Goal: Use online tool/utility: Utilize a website feature to perform a specific function

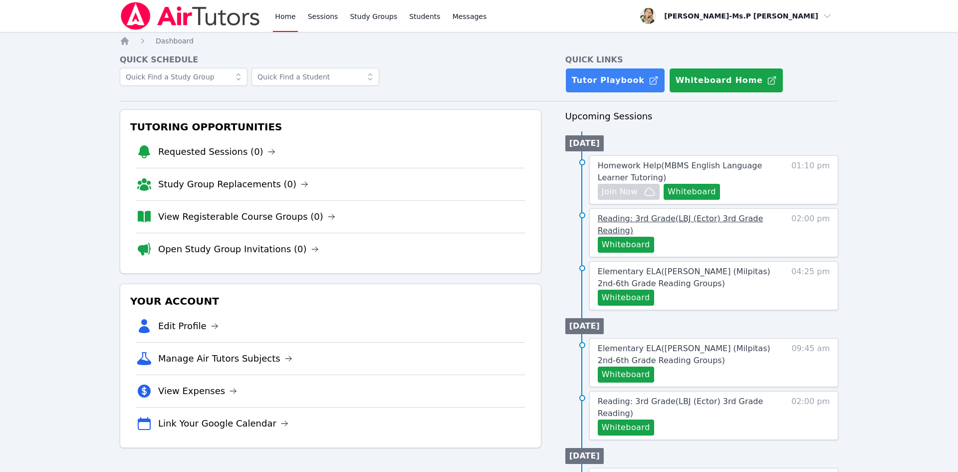
click at [733, 220] on span "Reading: 3rd Grade ( LBJ (Ector) 3rd Grade Reading )" at bounding box center [680, 224] width 165 height 21
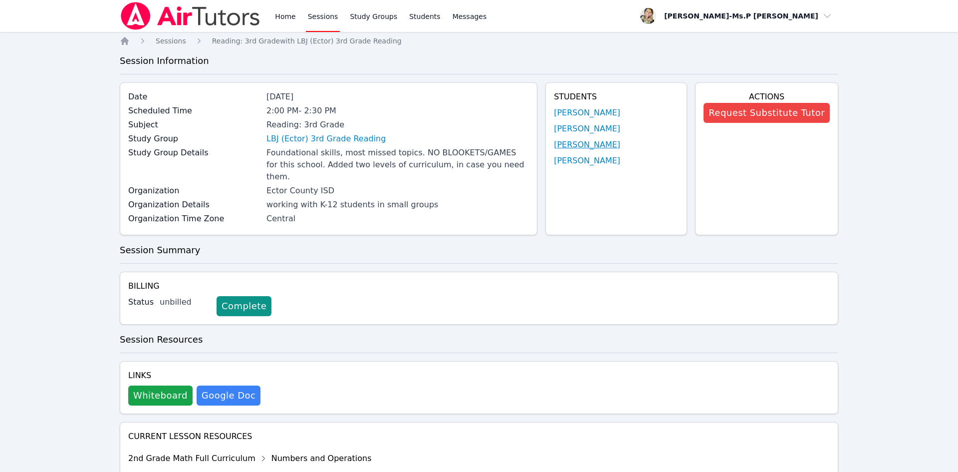
click at [584, 147] on link "[PERSON_NAME]" at bounding box center [587, 145] width 66 height 12
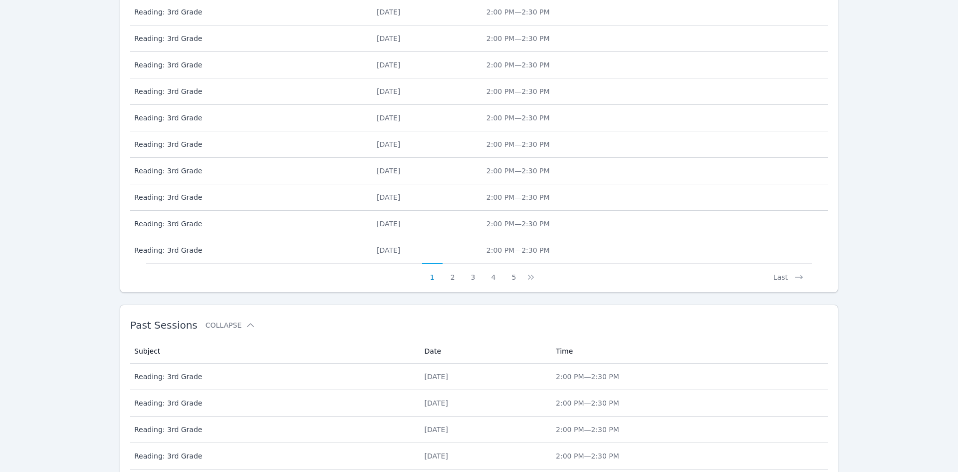
scroll to position [443, 0]
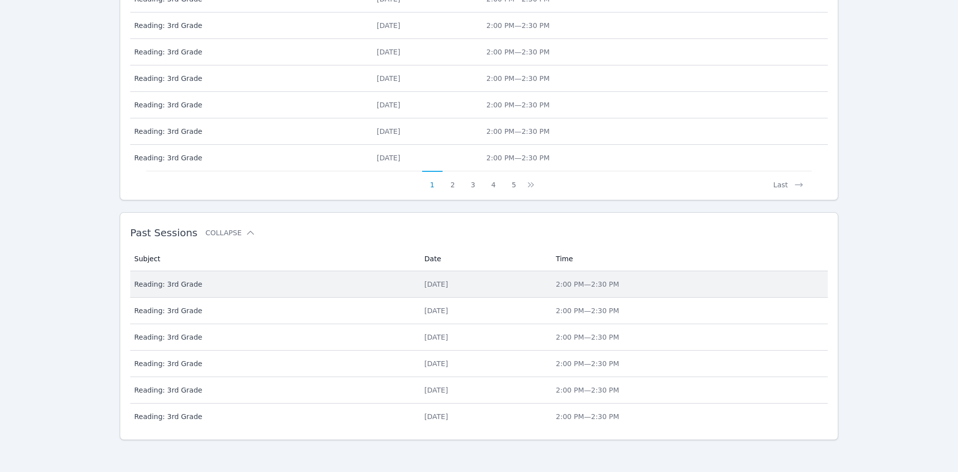
click at [169, 280] on span "Reading: 3rd Grade" at bounding box center [273, 284] width 279 height 10
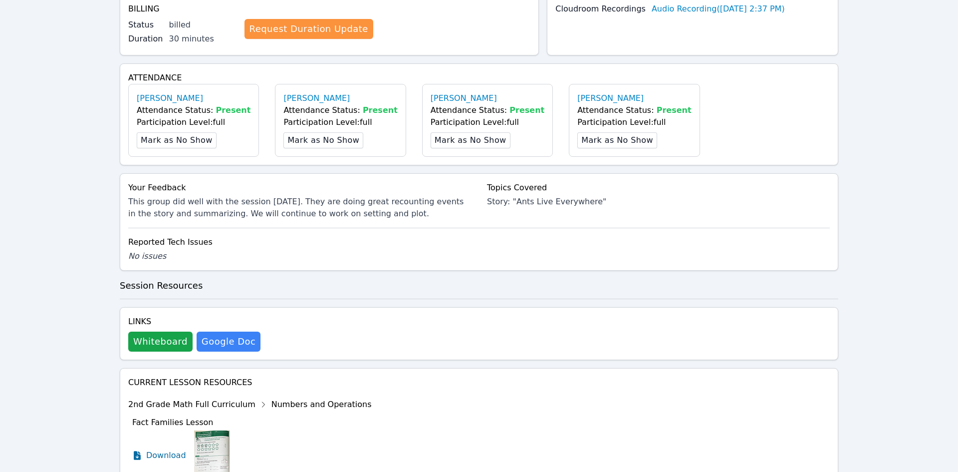
scroll to position [270, 0]
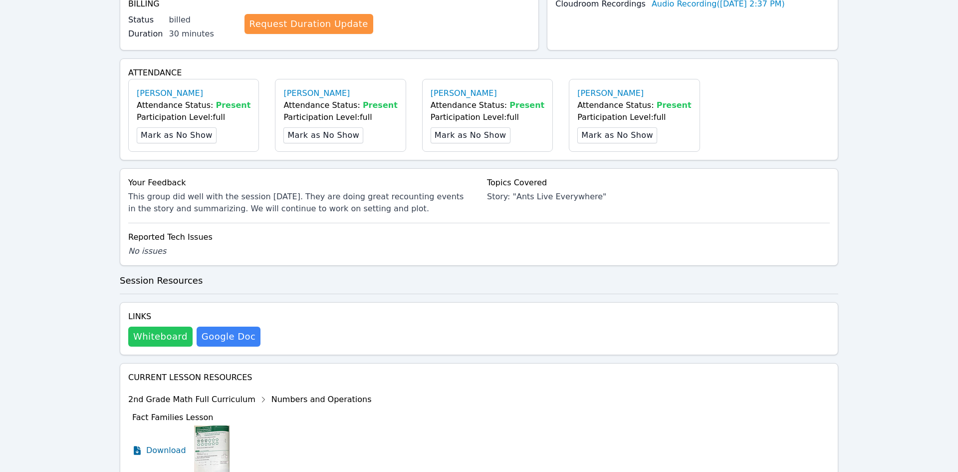
click at [164, 336] on button "Whiteboard" at bounding box center [160, 336] width 64 height 20
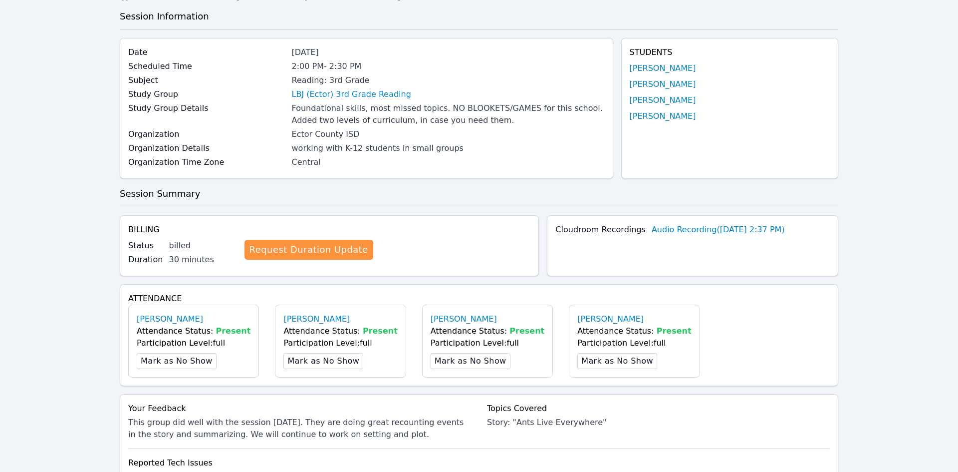
scroll to position [0, 0]
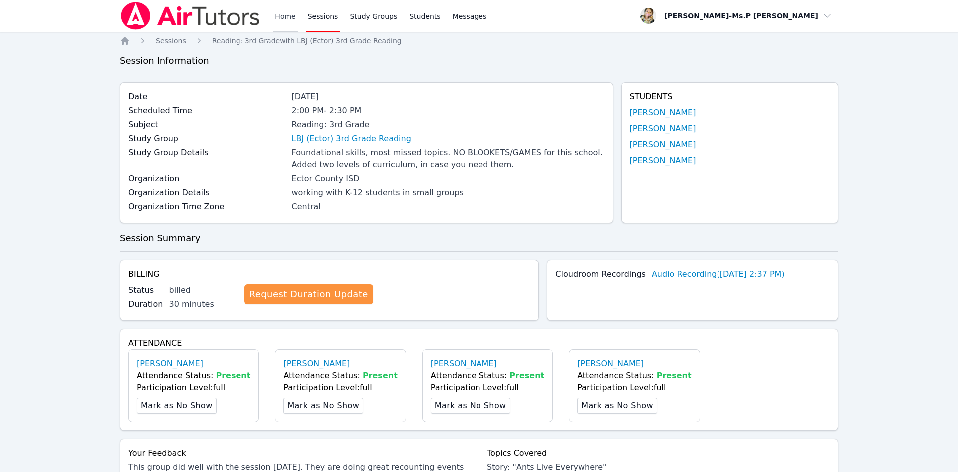
click at [278, 15] on link "Home" at bounding box center [285, 16] width 24 height 32
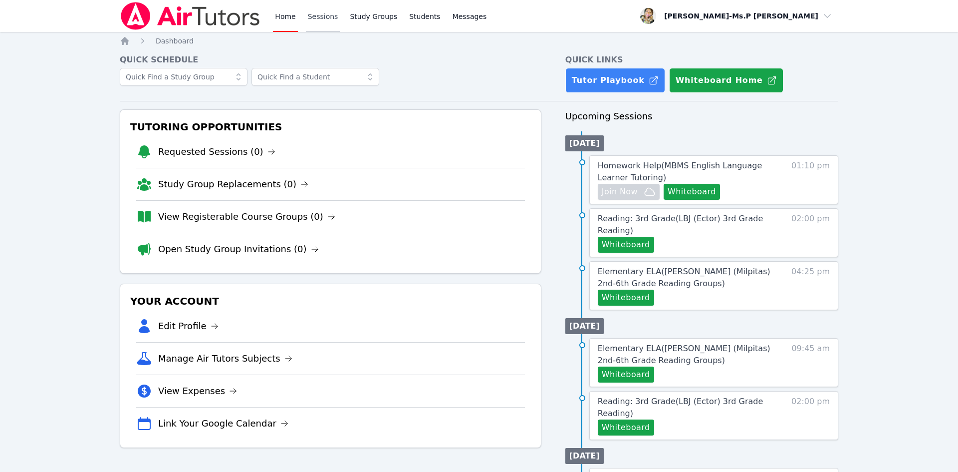
click at [325, 14] on link "Sessions" at bounding box center [323, 16] width 34 height 32
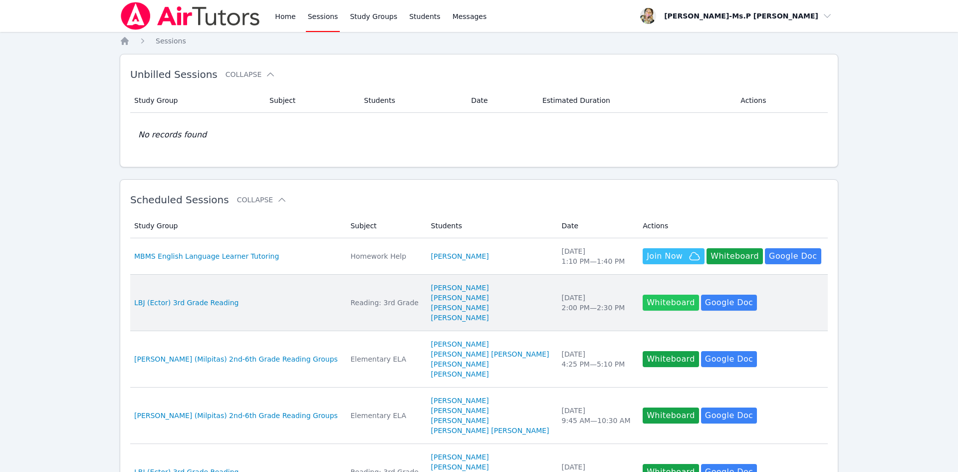
click at [643, 302] on button "Whiteboard" at bounding box center [671, 303] width 56 height 16
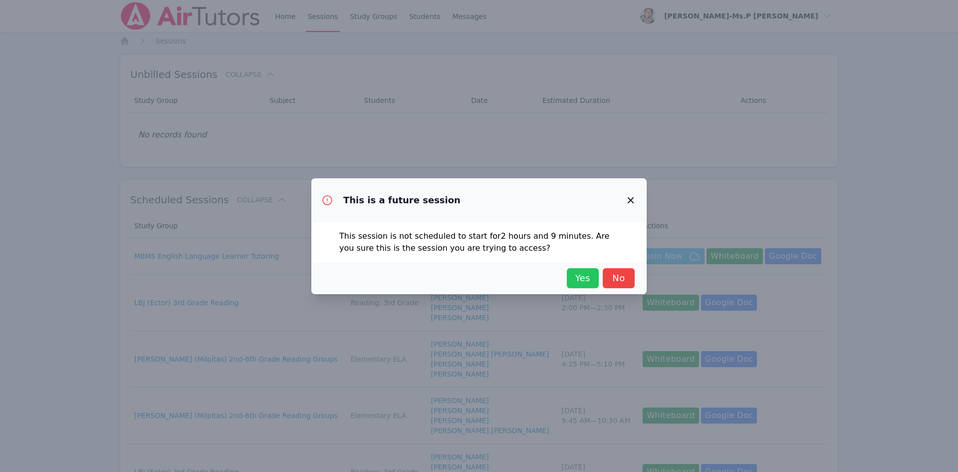
click at [584, 276] on span "Yes" at bounding box center [583, 278] width 22 height 14
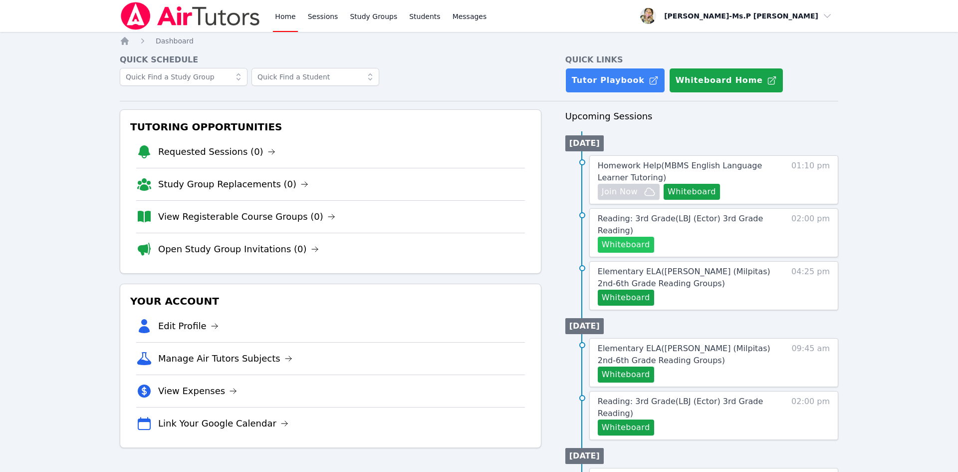
click at [633, 250] on button "Whiteboard" at bounding box center [626, 245] width 56 height 16
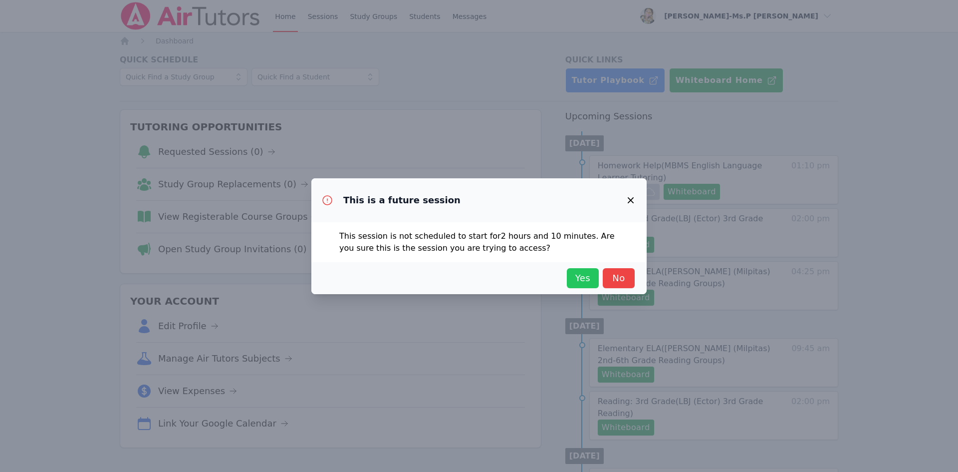
click at [579, 278] on span "Yes" at bounding box center [583, 278] width 22 height 14
